Goal: Task Accomplishment & Management: Manage account settings

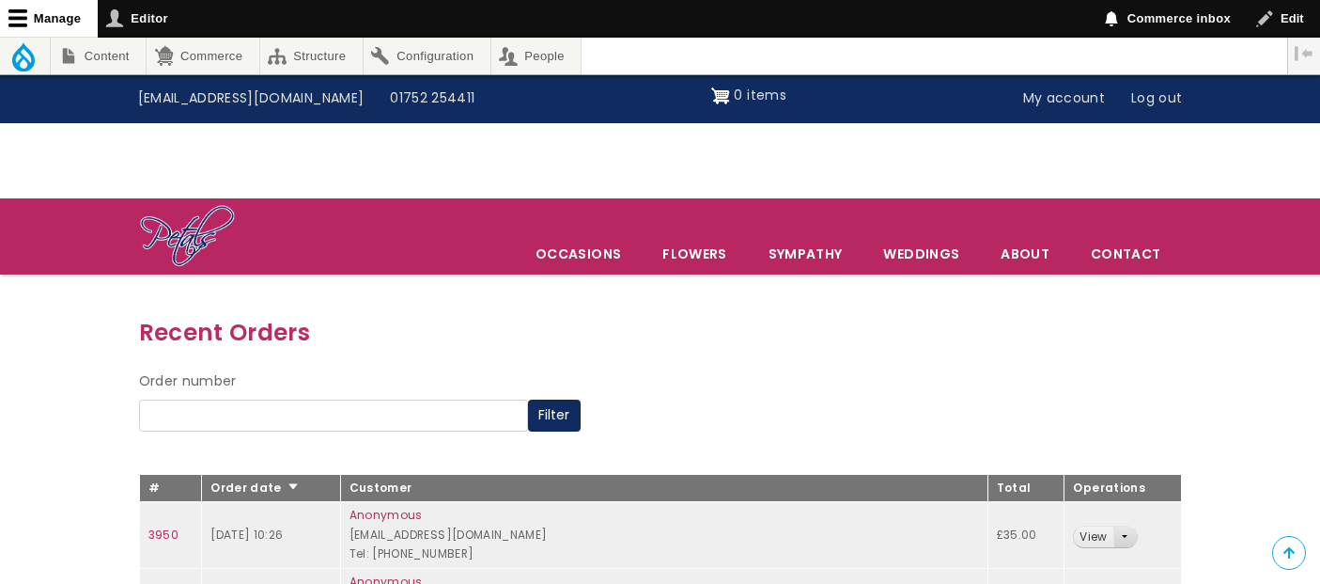
scroll to position [313, 0]
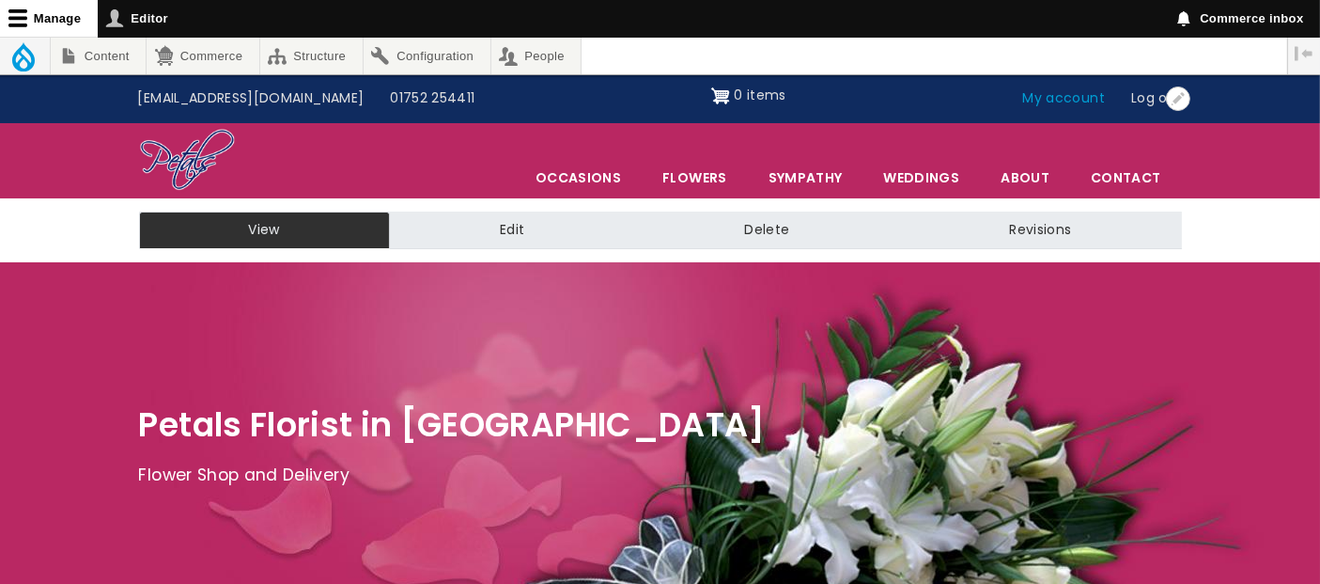
click at [1042, 99] on link "My account" at bounding box center [1064, 99] width 109 height 36
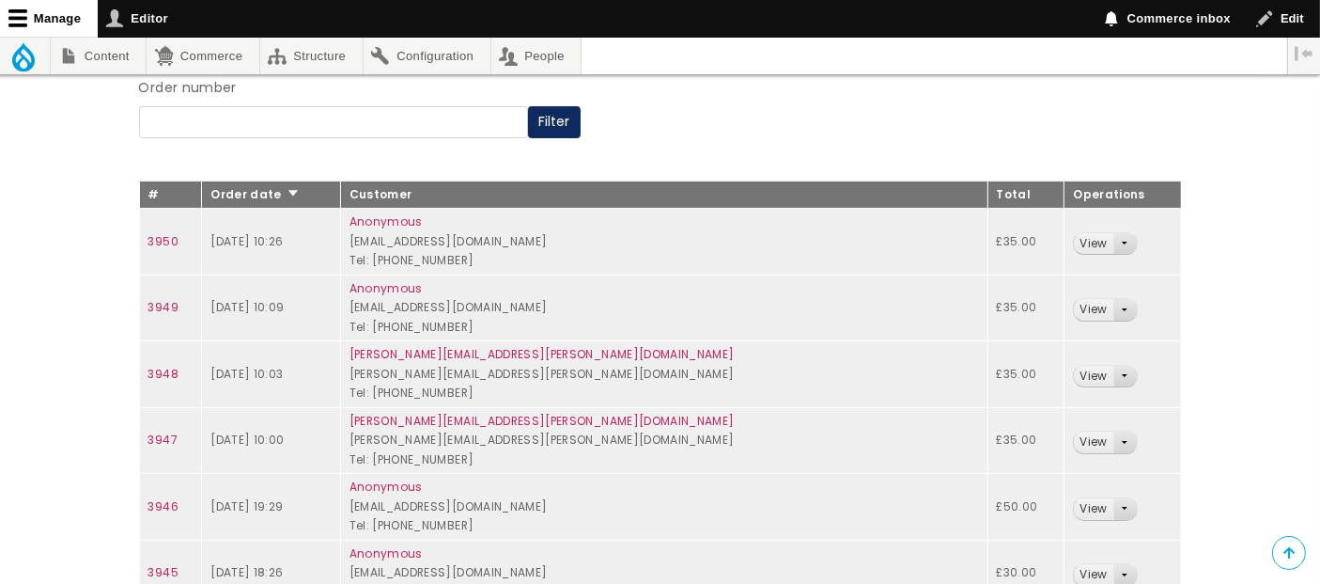
scroll to position [209, 0]
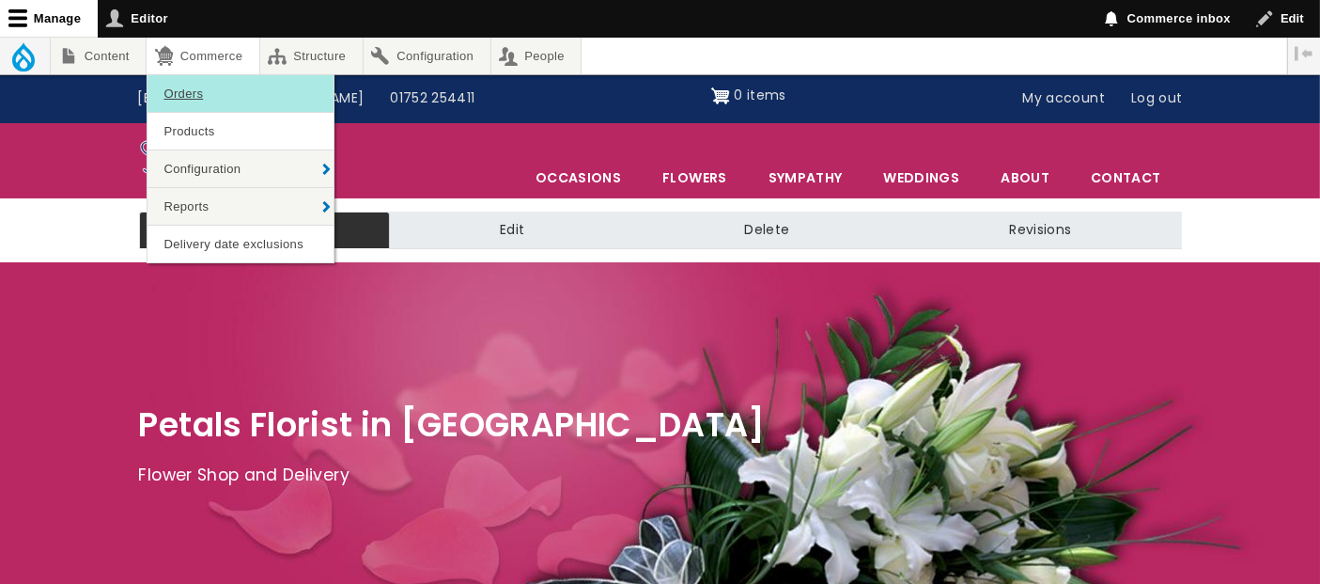
click at [192, 92] on link "Orders" at bounding box center [241, 93] width 186 height 37
